Goal: Find specific page/section: Find specific page/section

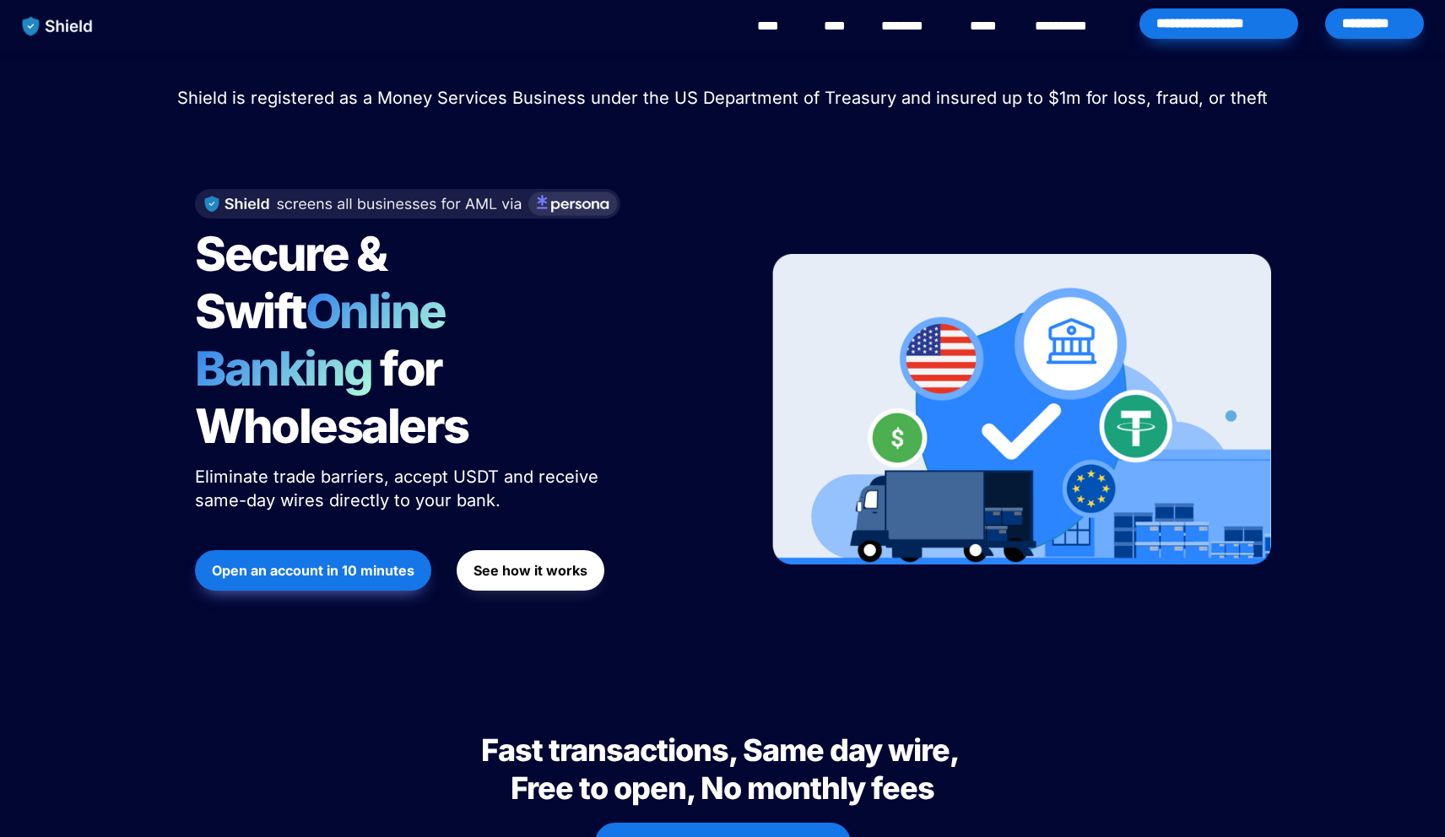
click at [1374, 23] on div "*********" at bounding box center [1374, 23] width 99 height 30
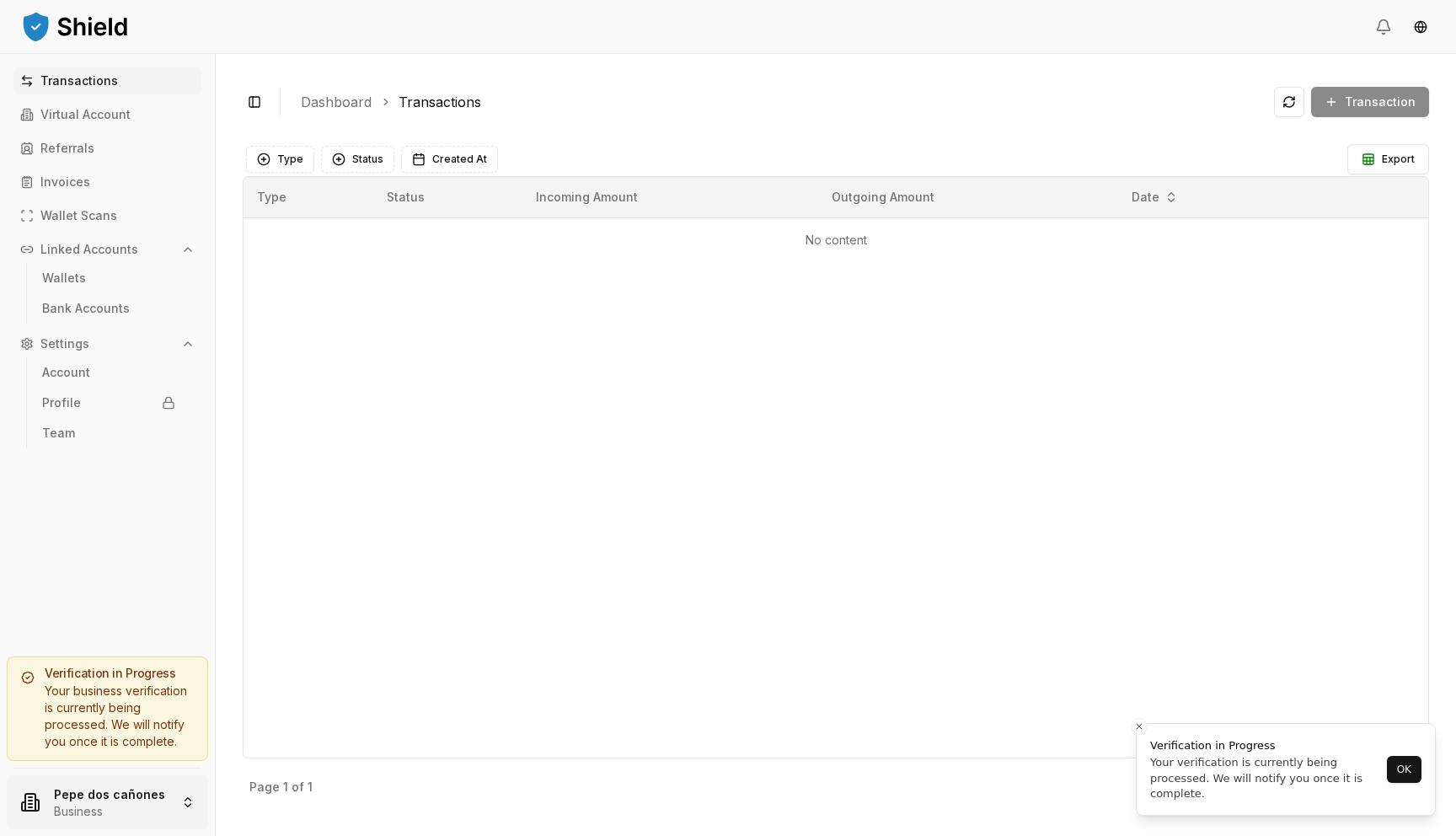
click at [117, 803] on html "Transactions Virtual Account Referrals Invoices Wallet Scans Linked Accounts Wa…" at bounding box center [728, 418] width 1456 height 836
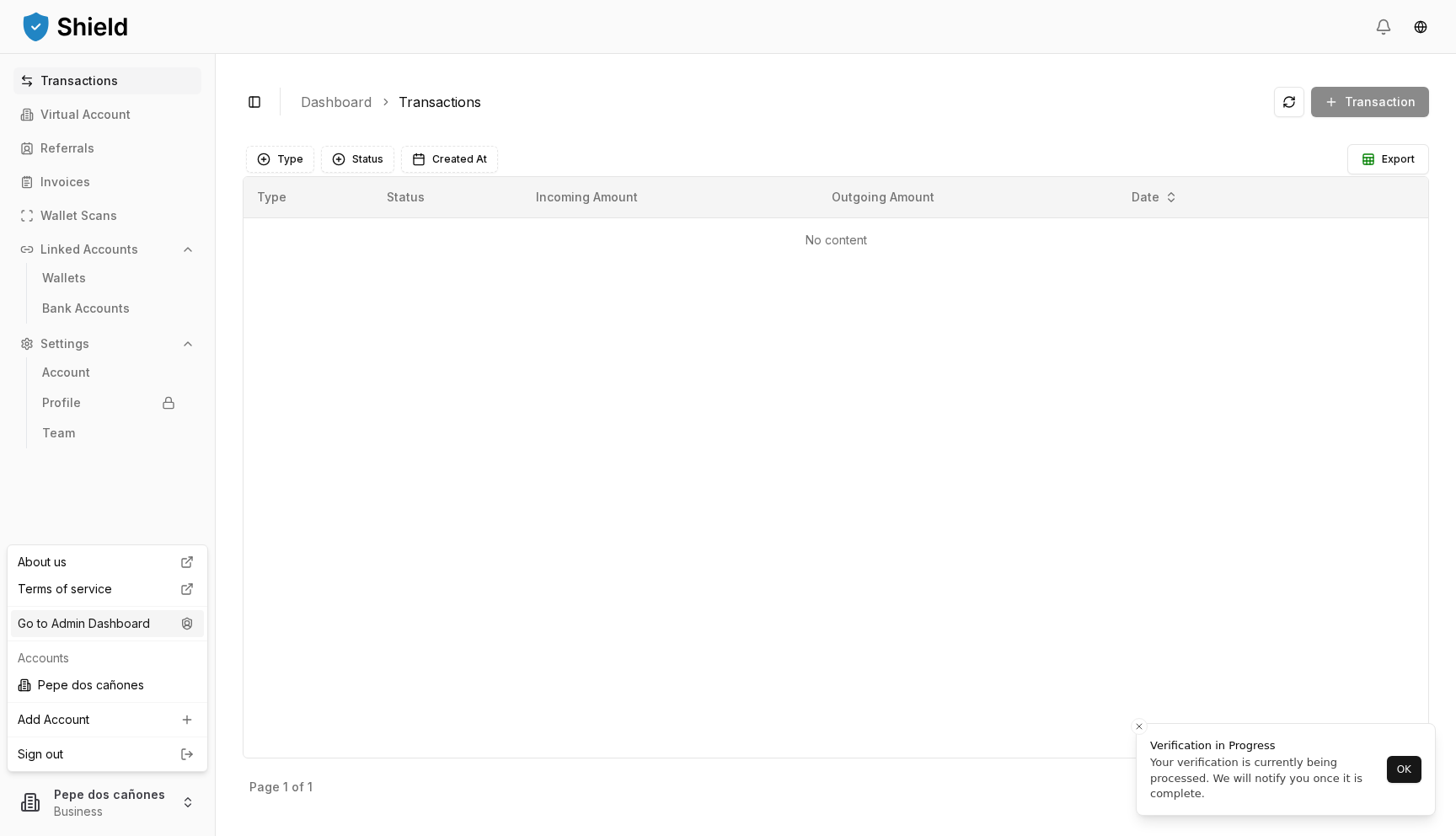
click at [170, 623] on div "Go to Admin Dashboard" at bounding box center [107, 623] width 193 height 27
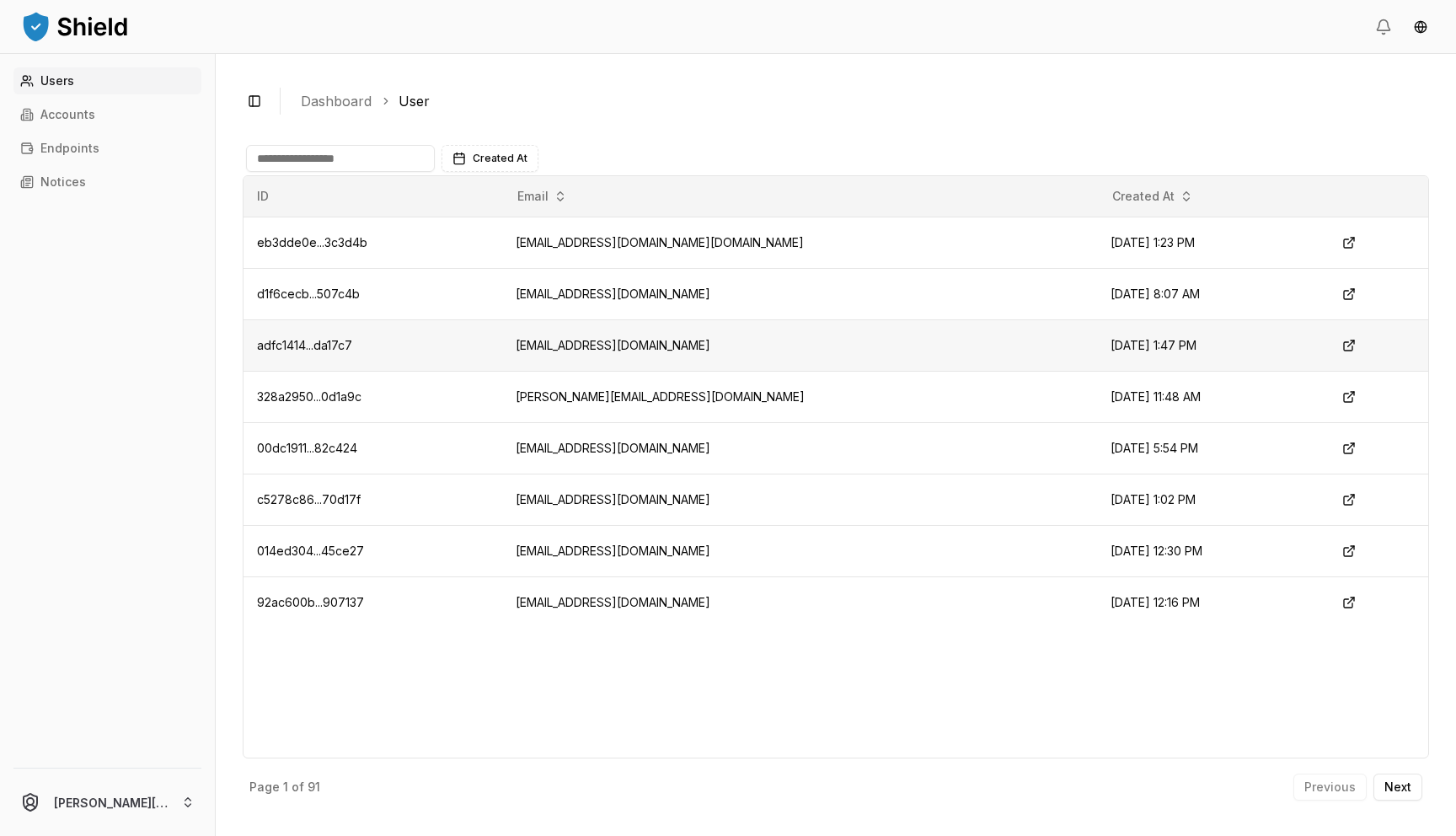
click at [640, 345] on td "yasin@amsincentives.com" at bounding box center [800, 345] width 595 height 51
click at [156, 118] on link "Accounts" at bounding box center [108, 114] width 188 height 27
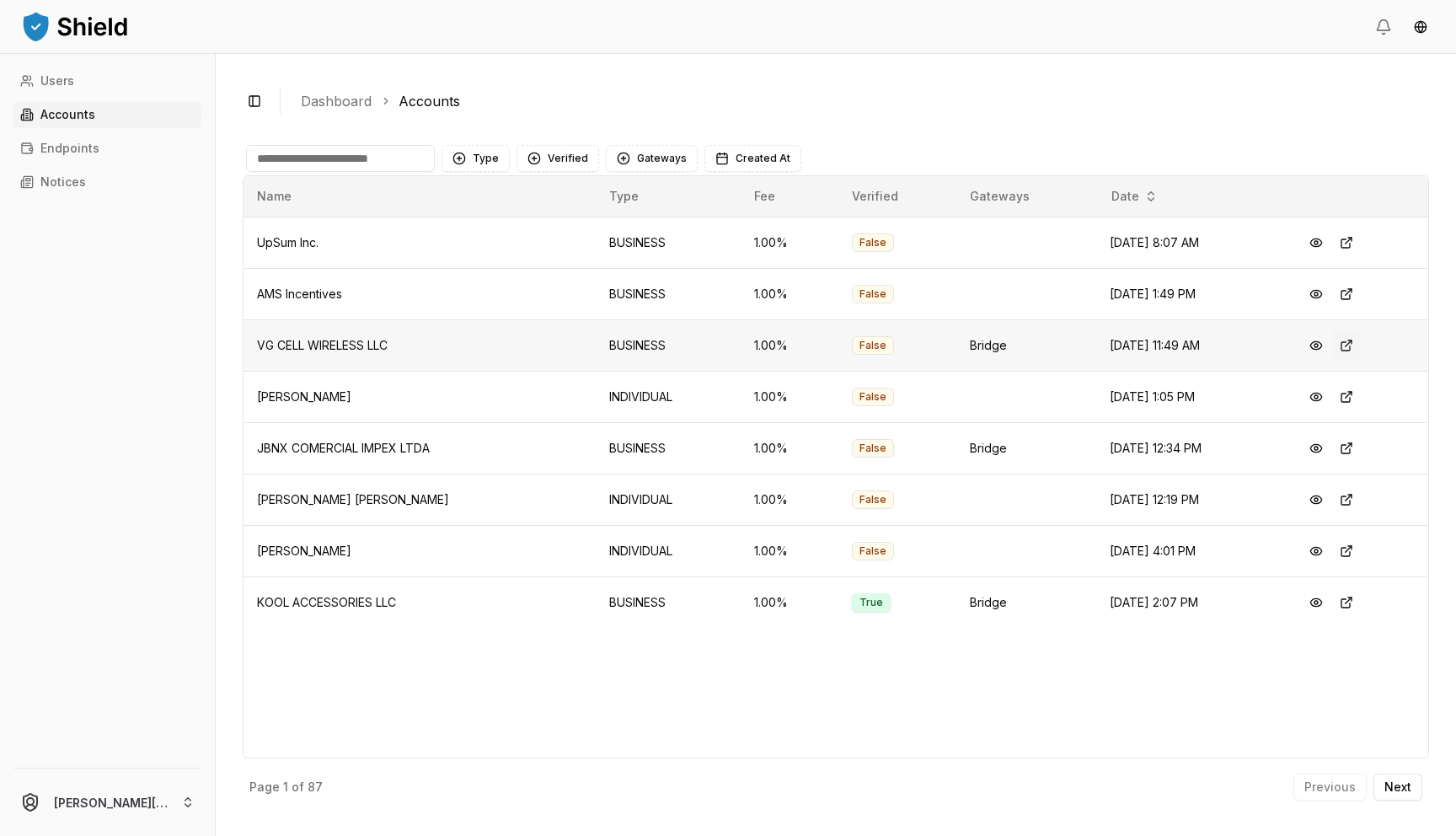
click at [1350, 345] on button at bounding box center [1346, 346] width 30 height 30
click at [1345, 603] on button at bounding box center [1346, 602] width 30 height 30
click at [1318, 603] on button at bounding box center [1316, 602] width 30 height 30
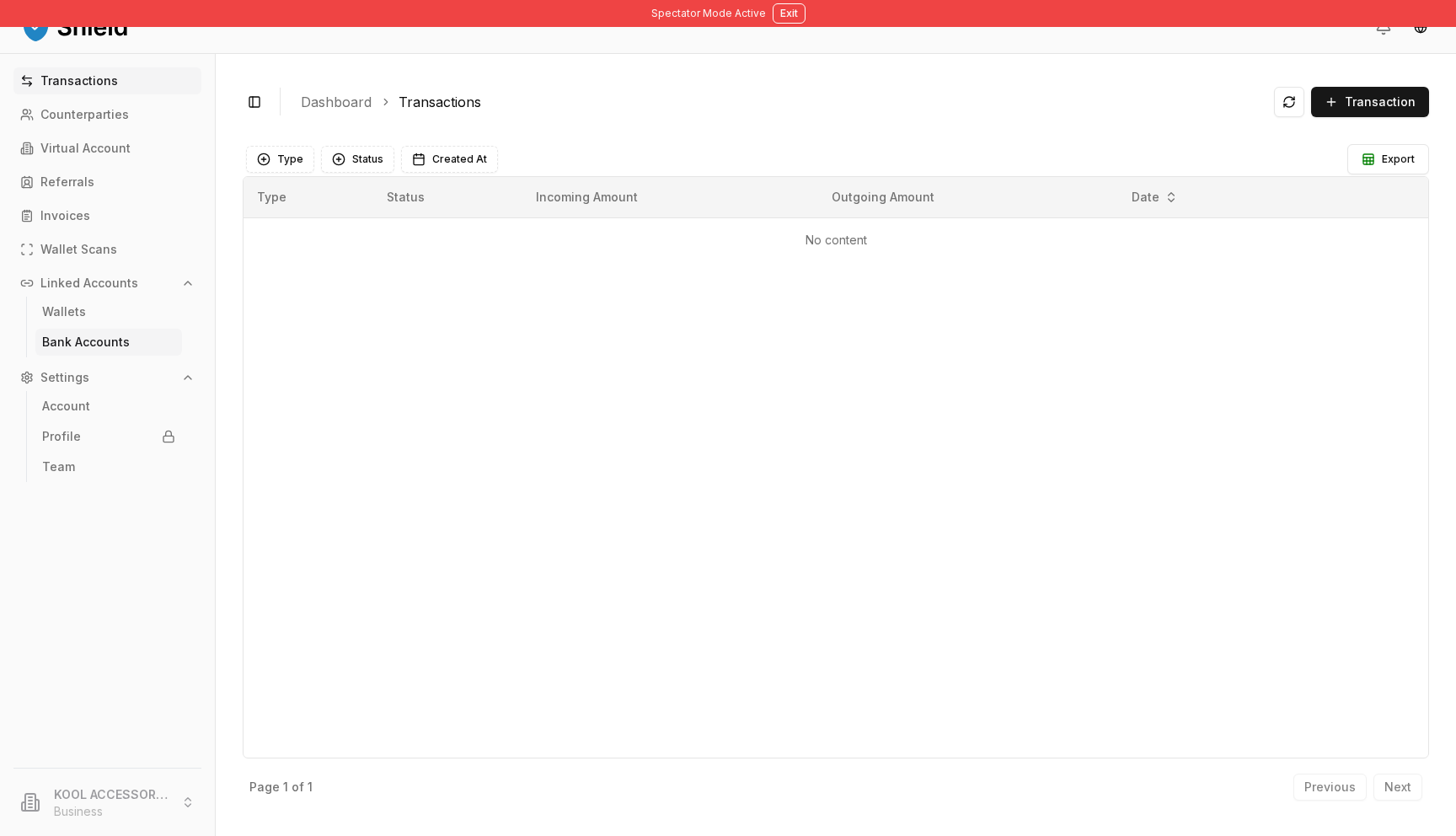
click at [52, 338] on p "Bank Accounts" at bounding box center [86, 343] width 88 height 12
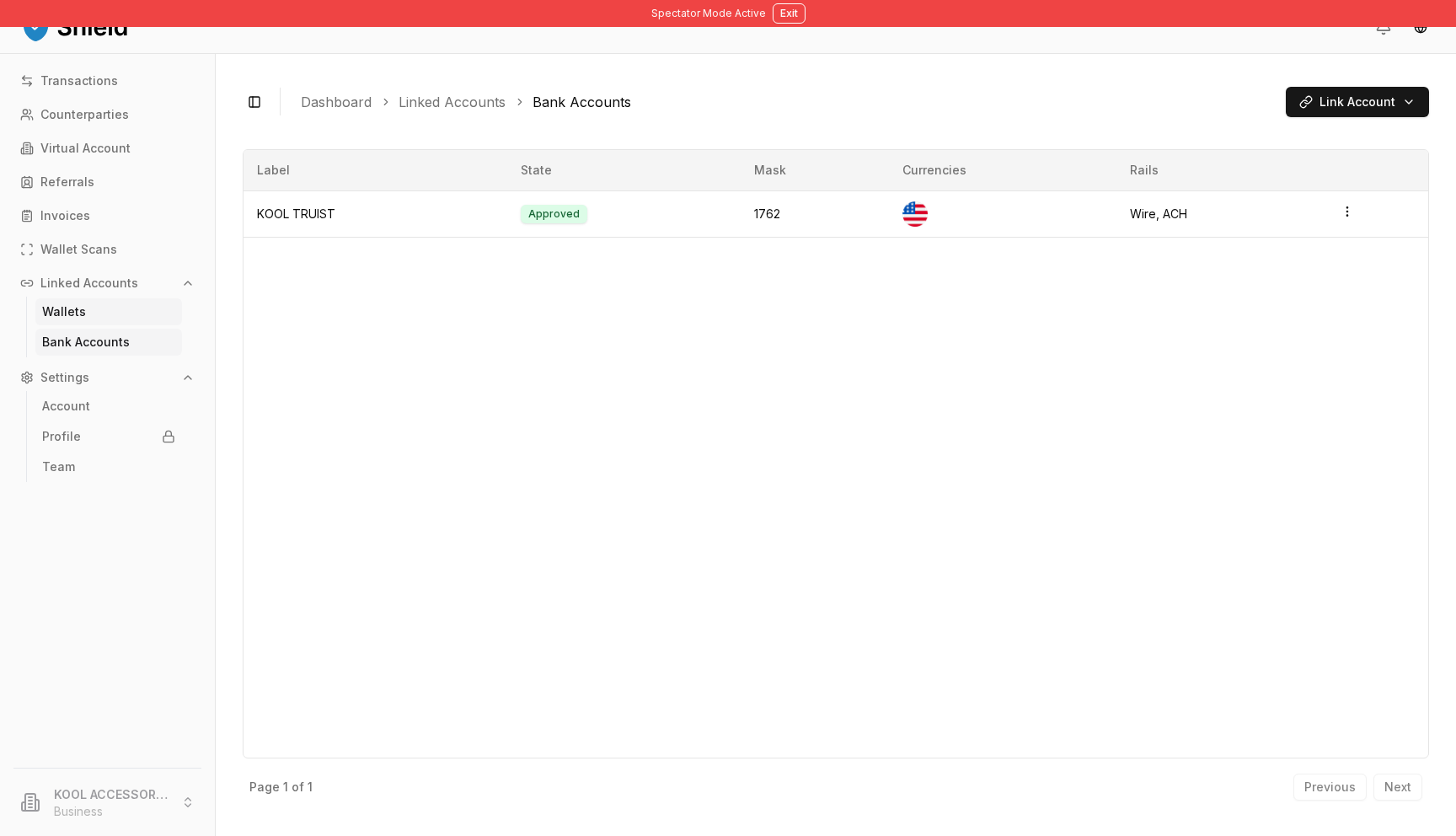
click at [123, 312] on link "Wallets" at bounding box center [108, 312] width 147 height 27
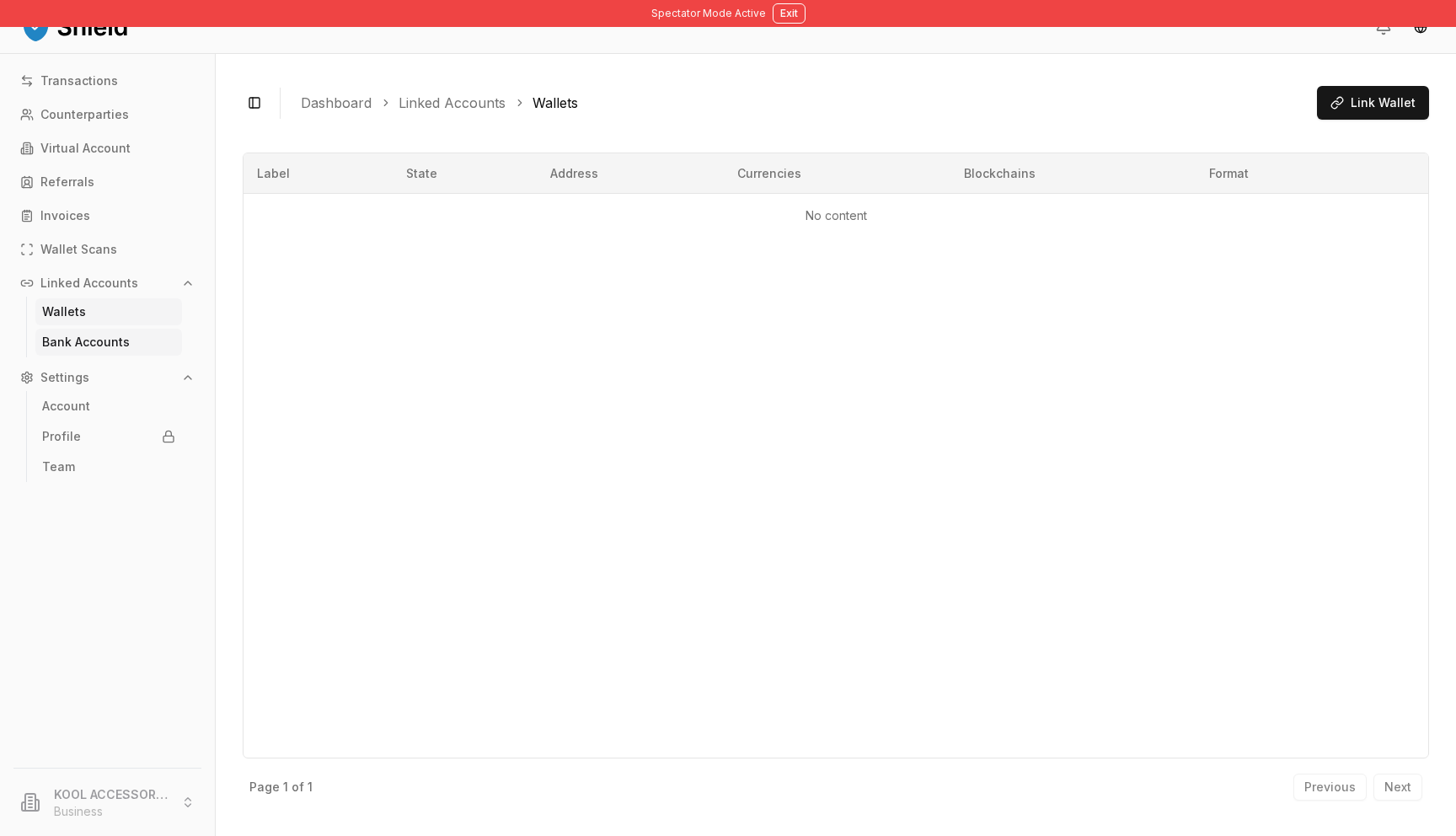
click at [126, 346] on p "Bank Accounts" at bounding box center [86, 343] width 88 height 12
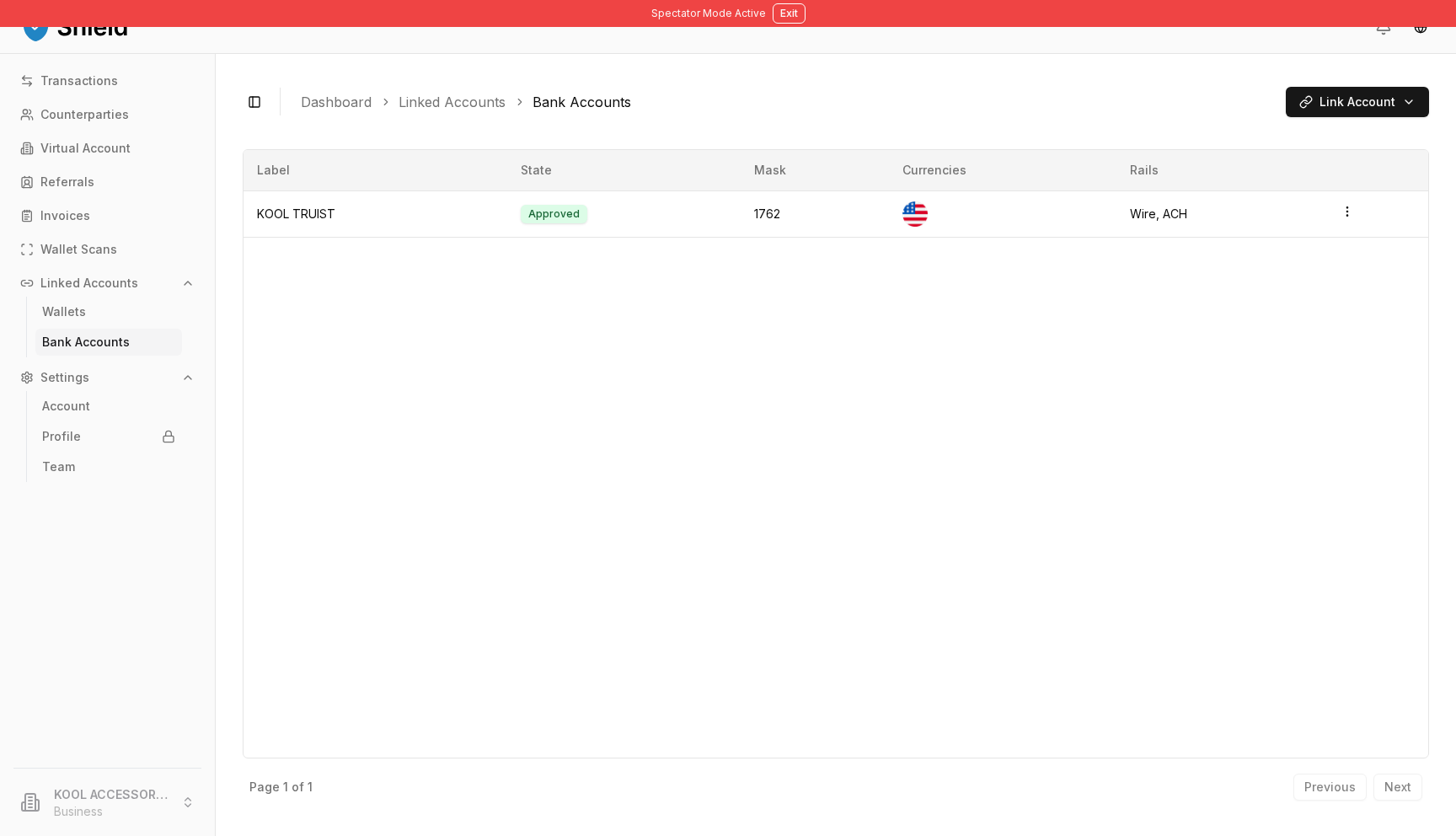
click at [785, 27] on header at bounding box center [728, 27] width 1456 height 54
click at [786, 8] on button "Exit" at bounding box center [789, 13] width 33 height 20
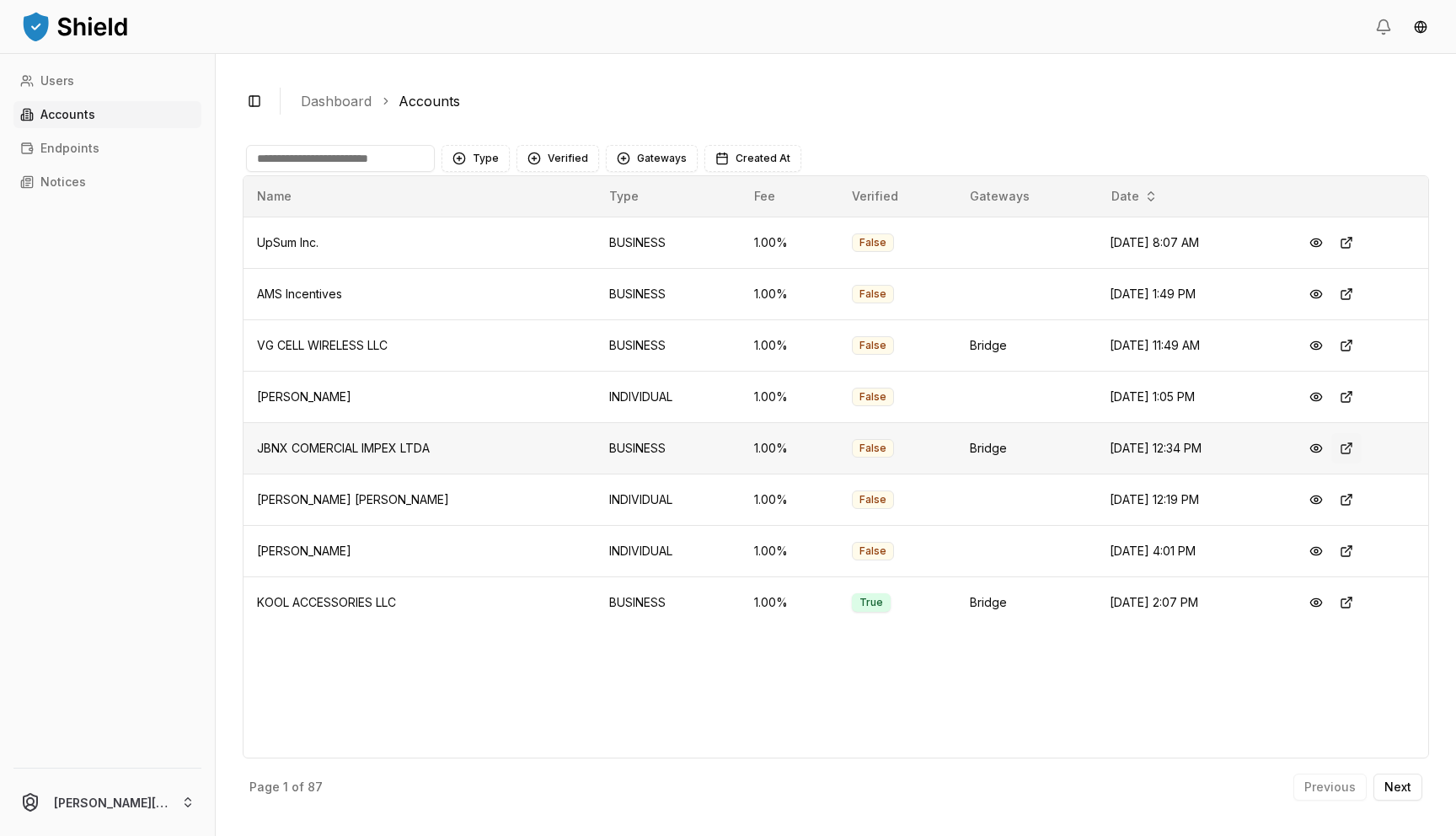
click at [1351, 452] on button at bounding box center [1346, 448] width 30 height 30
click at [1351, 344] on button at bounding box center [1346, 346] width 30 height 30
click at [1350, 295] on button at bounding box center [1346, 294] width 30 height 30
click at [1357, 247] on button at bounding box center [1346, 243] width 30 height 30
